Goal: Transaction & Acquisition: Obtain resource

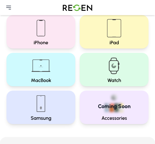
scroll to position [27, 0]
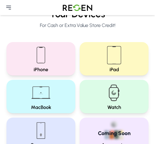
click at [41, 63] on img at bounding box center [41, 55] width 26 height 26
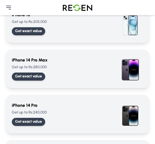
scroll to position [188, 0]
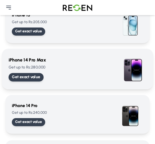
click at [30, 79] on p "Get exact value" at bounding box center [26, 77] width 28 height 6
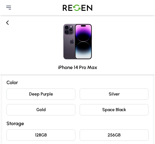
click at [100, 109] on button "Space Black" at bounding box center [114, 109] width 69 height 11
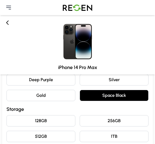
scroll to position [27, 0]
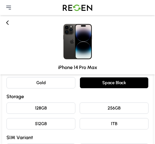
click at [40, 105] on button "128GB" at bounding box center [40, 107] width 69 height 11
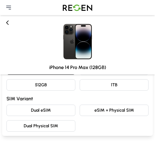
scroll to position [81, 0]
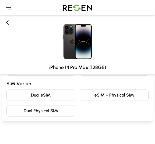
click at [101, 95] on button "eSIM + Physical SIM" at bounding box center [114, 94] width 69 height 11
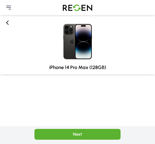
scroll to position [135, 0]
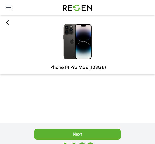
click at [79, 132] on button "Next" at bounding box center [77, 134] width 86 height 11
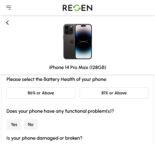
scroll to position [0, 0]
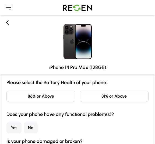
click at [38, 96] on button "86% or Above" at bounding box center [40, 95] width 69 height 11
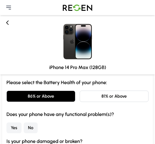
click at [29, 128] on button "No" at bounding box center [31, 127] width 14 height 11
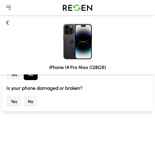
scroll to position [54, 0]
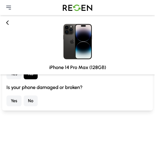
click at [32, 101] on button "No" at bounding box center [31, 100] width 14 height 11
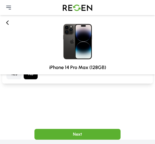
click at [82, 134] on button "Next" at bounding box center [77, 134] width 86 height 11
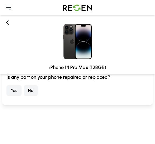
scroll to position [0, 0]
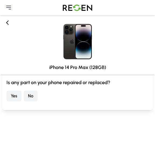
click at [32, 95] on button "No" at bounding box center [31, 95] width 14 height 11
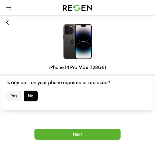
click at [78, 134] on button "Next" at bounding box center [77, 134] width 86 height 11
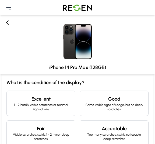
click at [29, 98] on h4 "Excellent" at bounding box center [41, 99] width 60 height 8
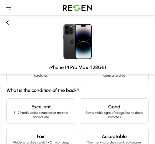
scroll to position [54, 0]
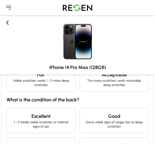
click at [33, 118] on h4 "Excellent" at bounding box center [41, 116] width 60 height 8
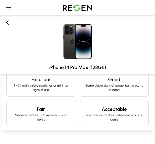
scroll to position [135, 0]
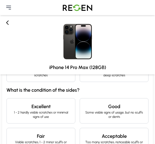
click at [34, 106] on h4 "Excellent" at bounding box center [41, 106] width 60 height 8
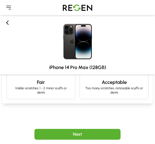
click at [79, 130] on button "Next" at bounding box center [77, 134] width 86 height 11
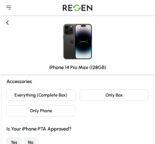
scroll to position [0, 0]
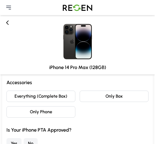
click at [35, 95] on button "Everything (Complete Box)" at bounding box center [40, 95] width 69 height 11
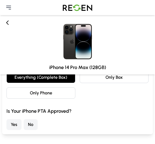
scroll to position [27, 0]
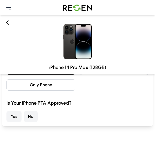
click at [27, 118] on button "No" at bounding box center [31, 116] width 14 height 11
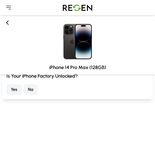
scroll to position [54, 0]
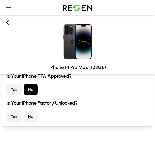
click at [31, 116] on button "No" at bounding box center [31, 116] width 14 height 11
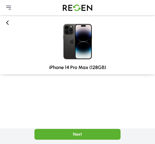
click at [79, 132] on button "Next" at bounding box center [77, 134] width 86 height 11
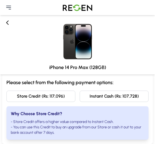
scroll to position [0, 0]
click at [39, 98] on button "Store Credit (Rs: 117,096)" at bounding box center [40, 95] width 69 height 11
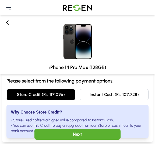
scroll to position [27, 0]
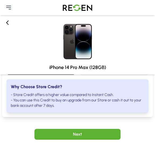
click at [71, 133] on button "Next" at bounding box center [77, 134] width 86 height 11
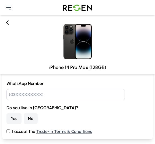
click at [29, 117] on button "No" at bounding box center [31, 118] width 14 height 11
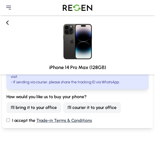
scroll to position [108, 0]
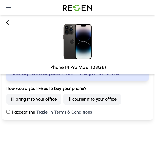
click at [91, 101] on button "I'll courier it to your office" at bounding box center [92, 99] width 58 height 11
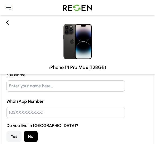
scroll to position [0, 0]
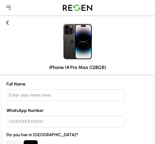
click at [61, 7] on img at bounding box center [78, 7] width 38 height 15
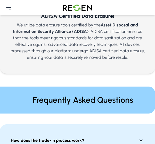
scroll to position [323, 0]
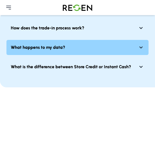
click at [48, 45] on strong "What happens to my data?" at bounding box center [38, 47] width 54 height 6
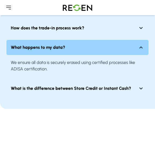
click at [48, 45] on strong "What happens to my data?" at bounding box center [38, 47] width 54 height 6
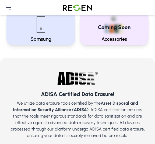
scroll to position [0, 0]
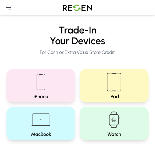
click at [12, 10] on icon at bounding box center [8, 7] width 6 height 6
